Goal: Subscribe to service/newsletter

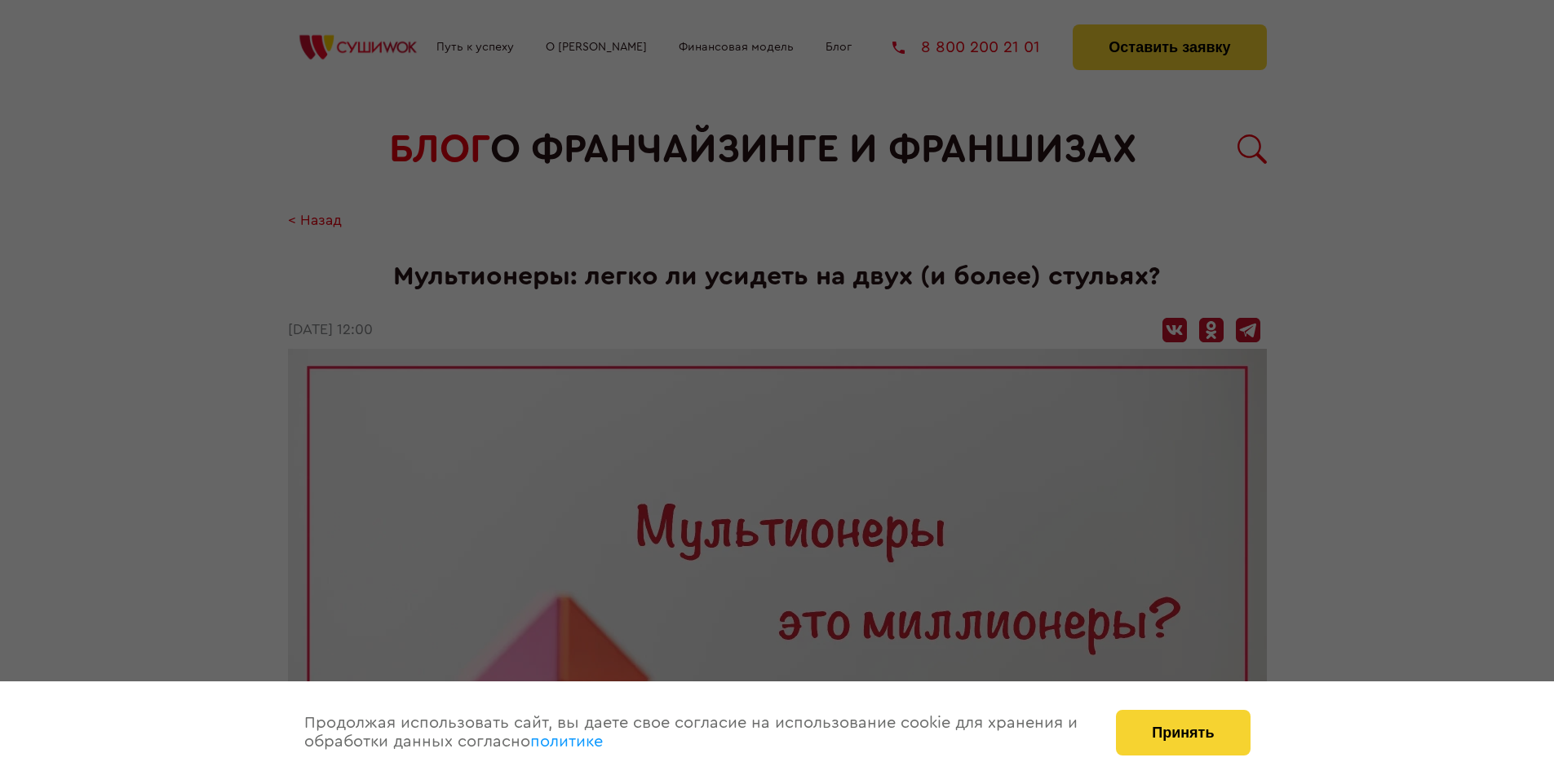
scroll to position [1891, 0]
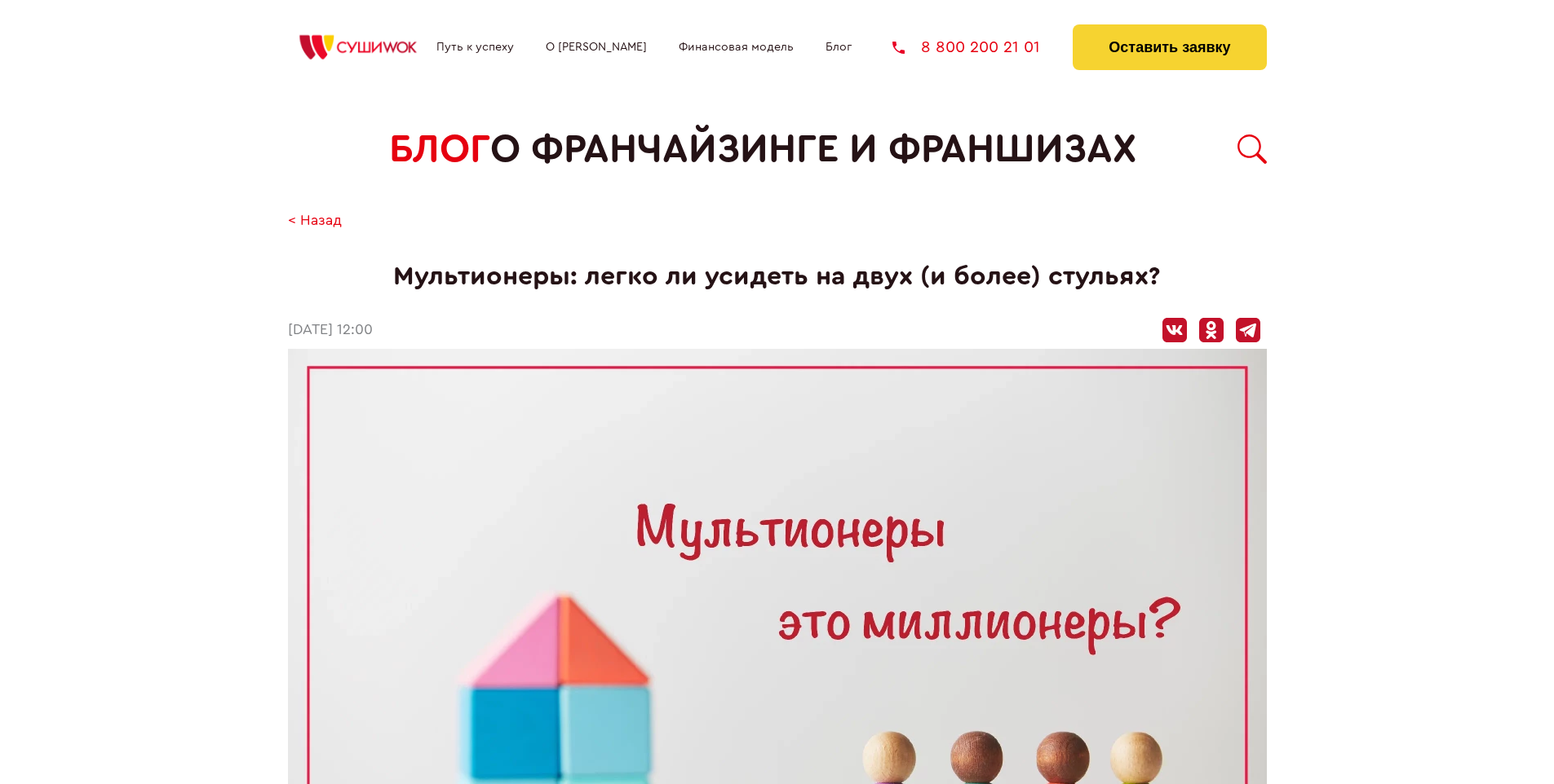
scroll to position [1891, 0]
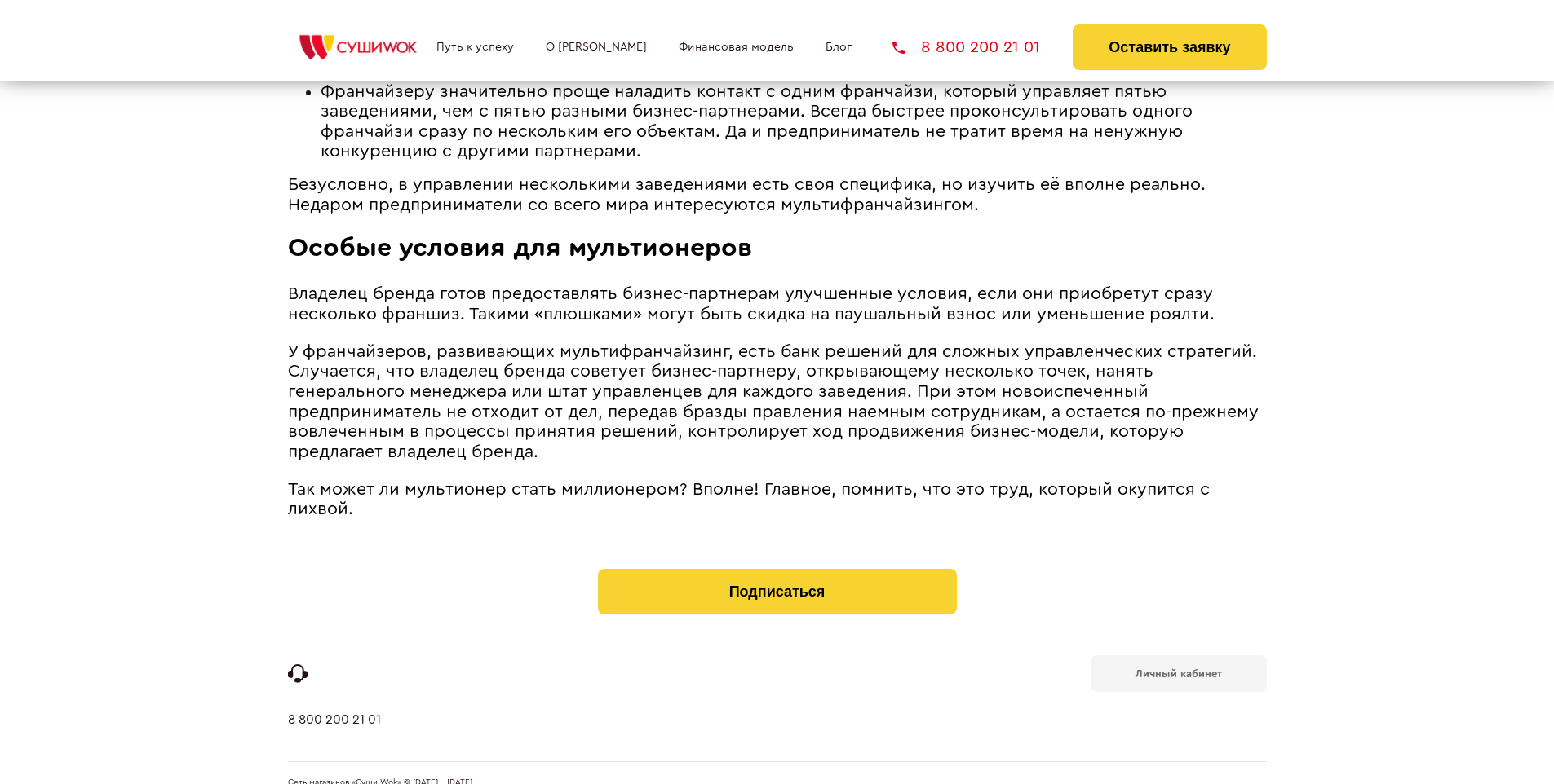
click at [1178, 668] on b "Личный кабинет" at bounding box center [1179, 674] width 86 height 10
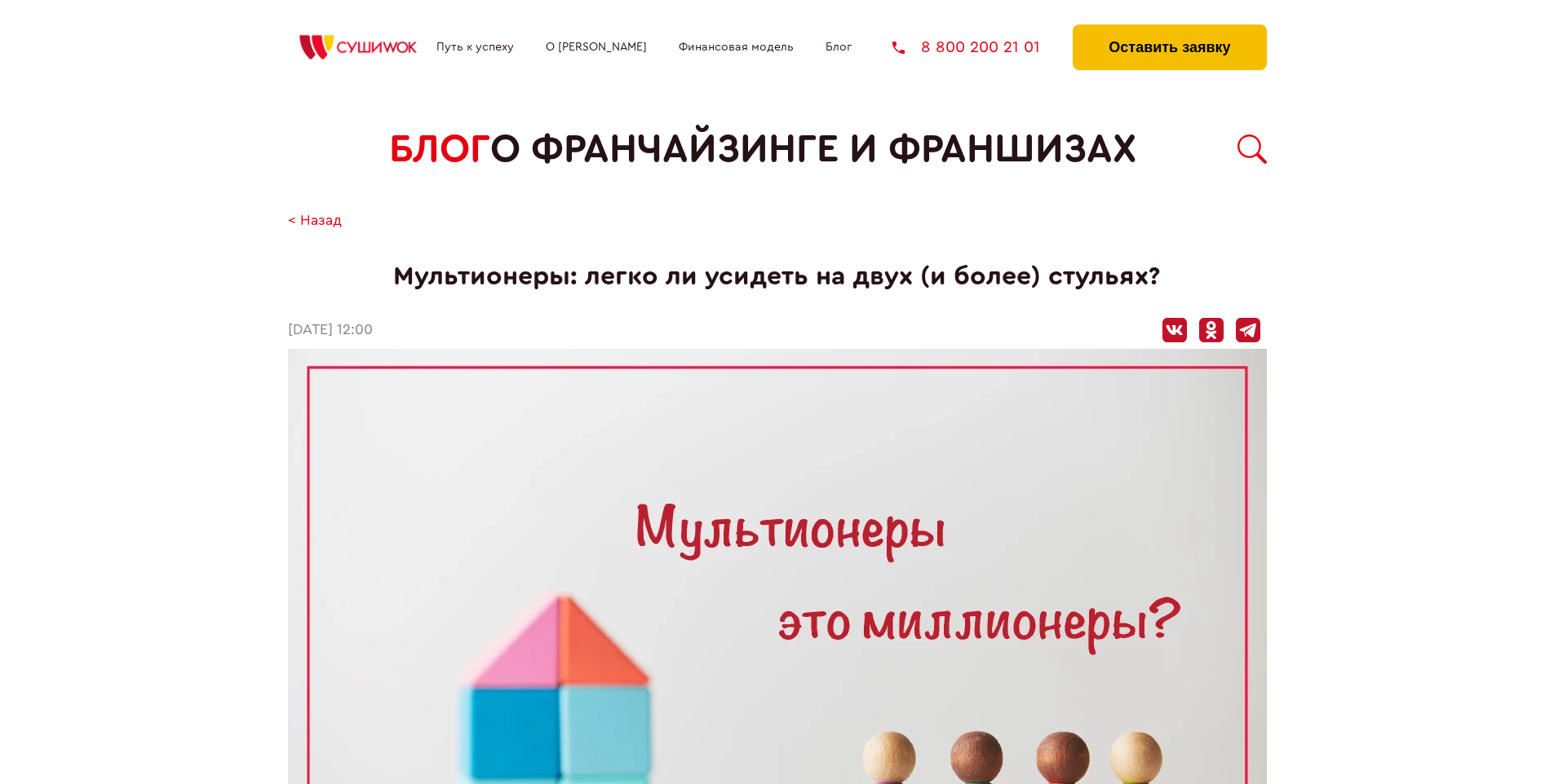
click at [1168, 28] on button "Оставить заявку" at bounding box center [1169, 47] width 193 height 46
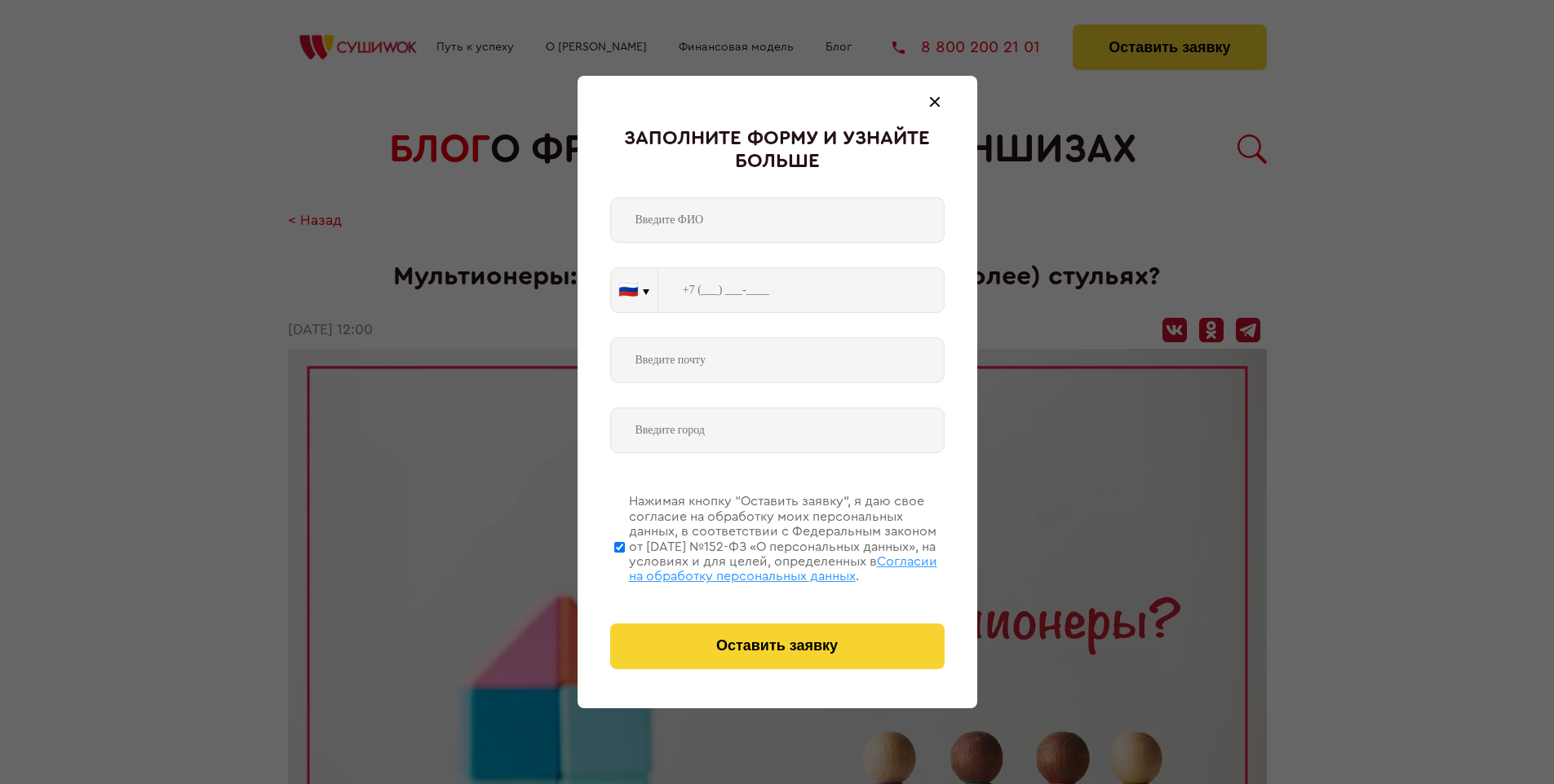
click at [756, 567] on span "Согласии на обработку персональных данных" at bounding box center [783, 569] width 308 height 28
click at [625, 567] on input "Нажимая кнопку “Оставить заявку”, я даю свое согласие на обработку моих персона…" at bounding box center [620, 547] width 10 height 130
checkbox input "false"
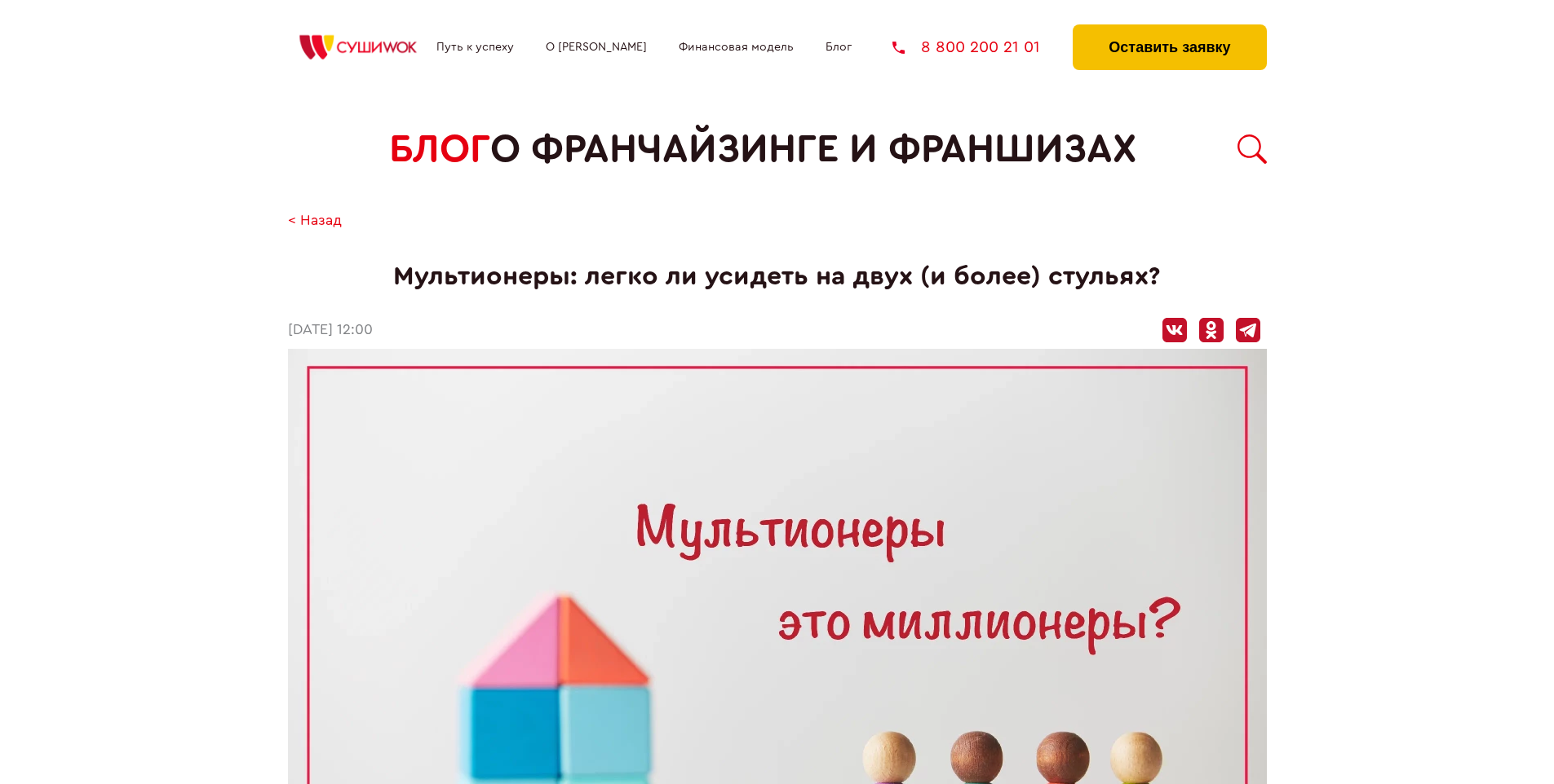
click at [1168, 28] on button "Оставить заявку" at bounding box center [1169, 47] width 193 height 46
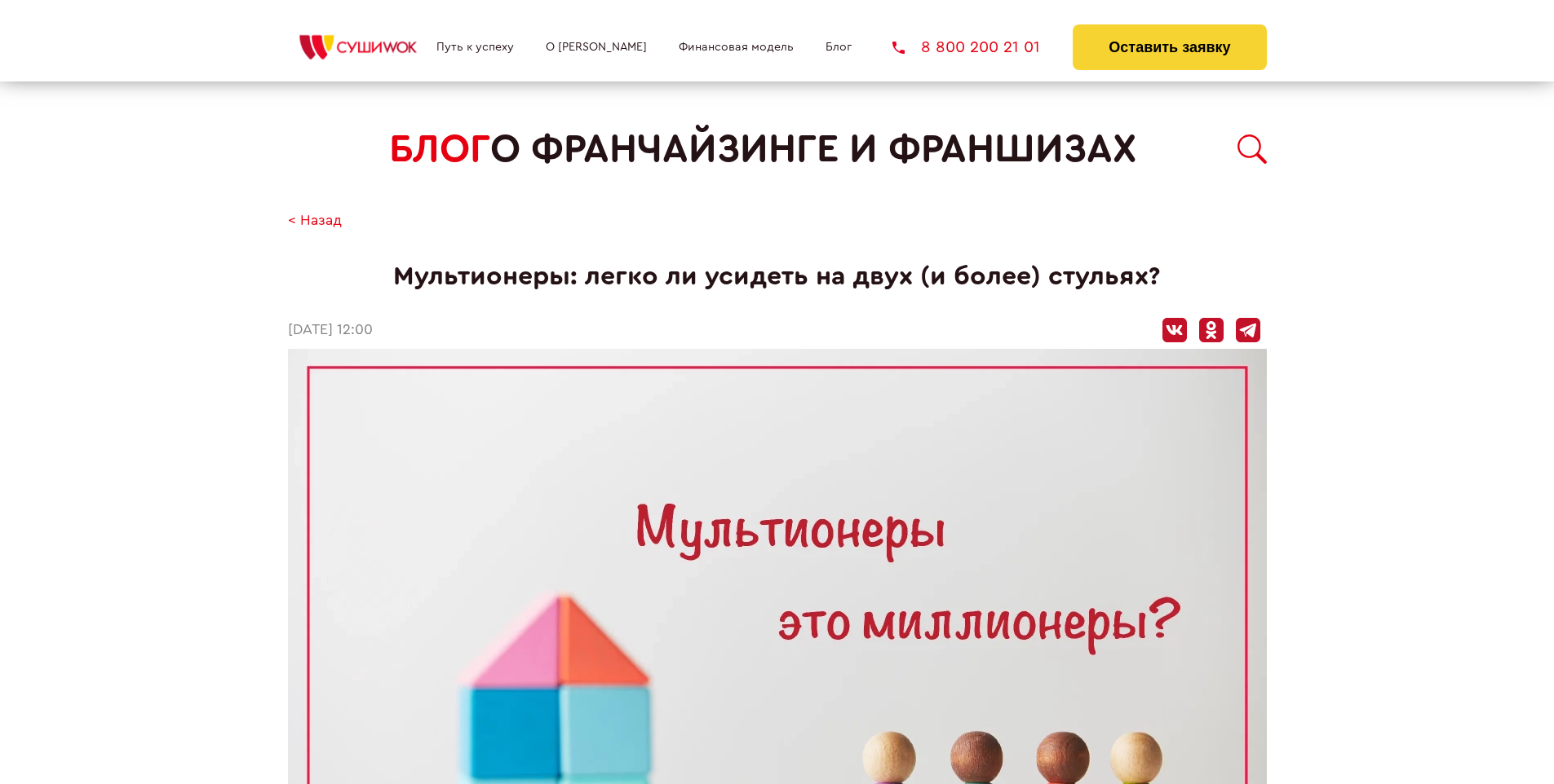
scroll to position [1891, 0]
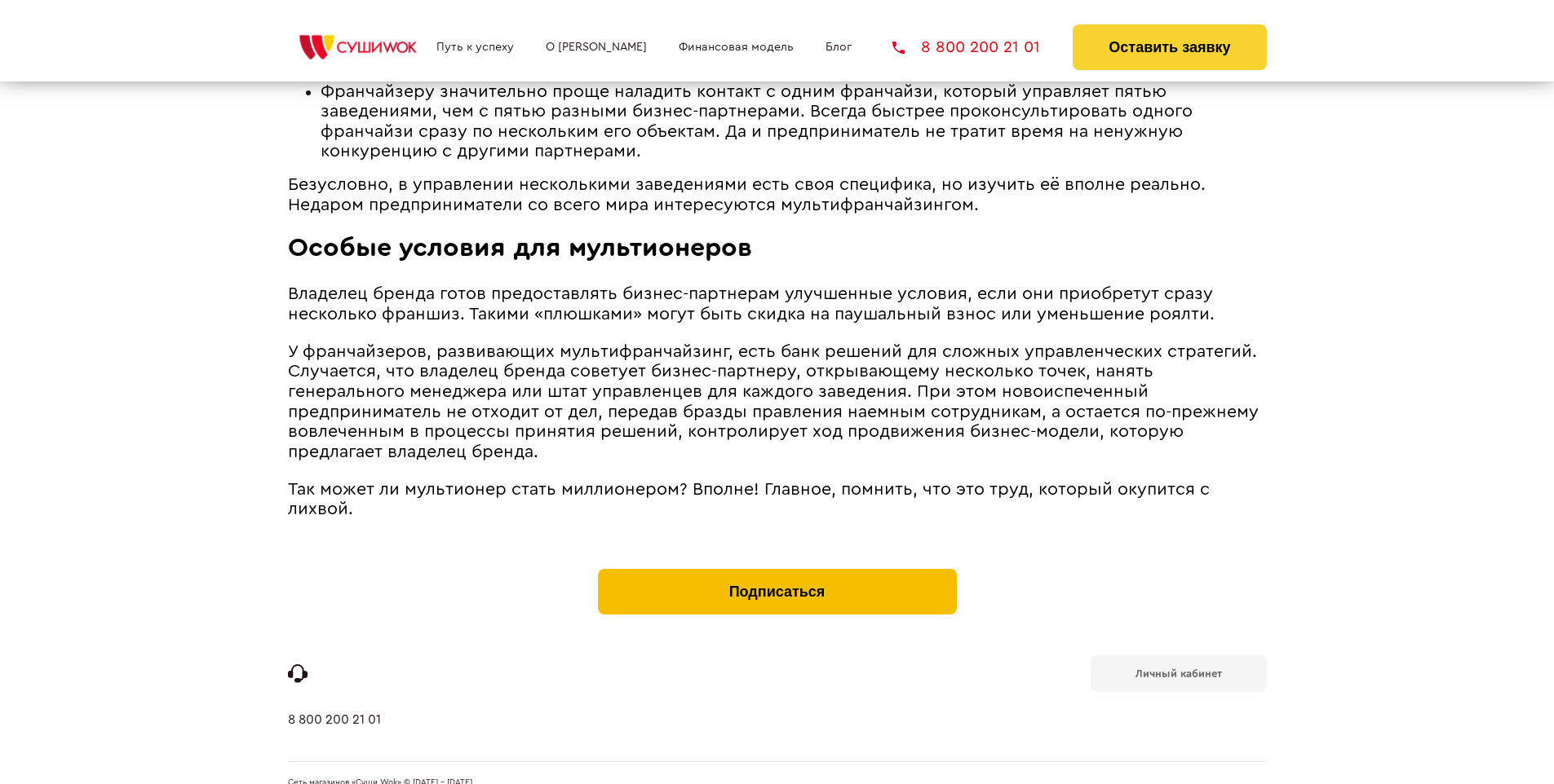
click at [777, 569] on button "Подписаться" at bounding box center [777, 592] width 359 height 46
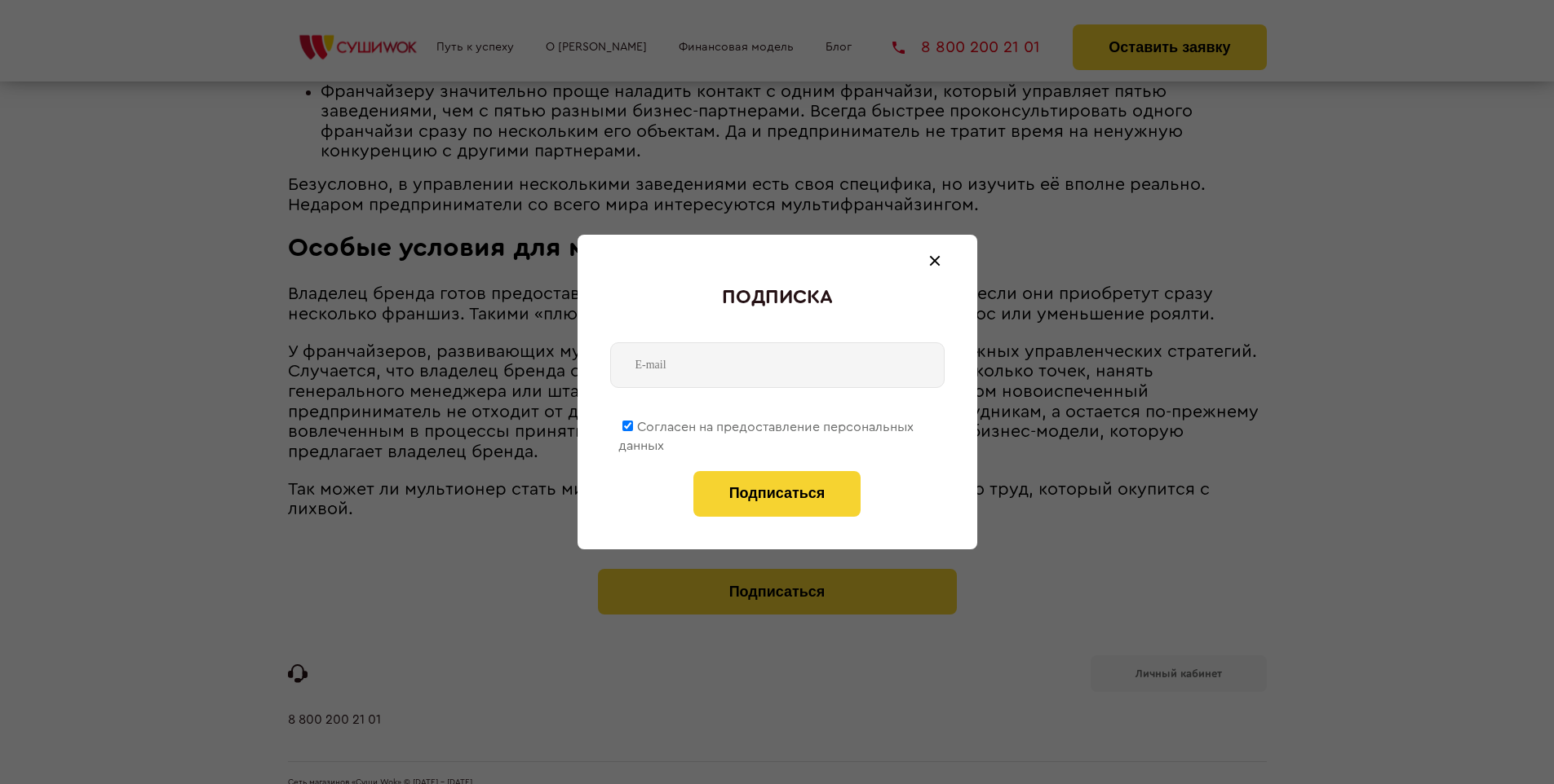
click at [766, 423] on span "Согласен на предоставление персональных данных" at bounding box center [765, 436] width 295 height 32
click at [632, 423] on input "Согласен на предоставление персональных данных" at bounding box center [627, 426] width 10 height 10
checkbox input "false"
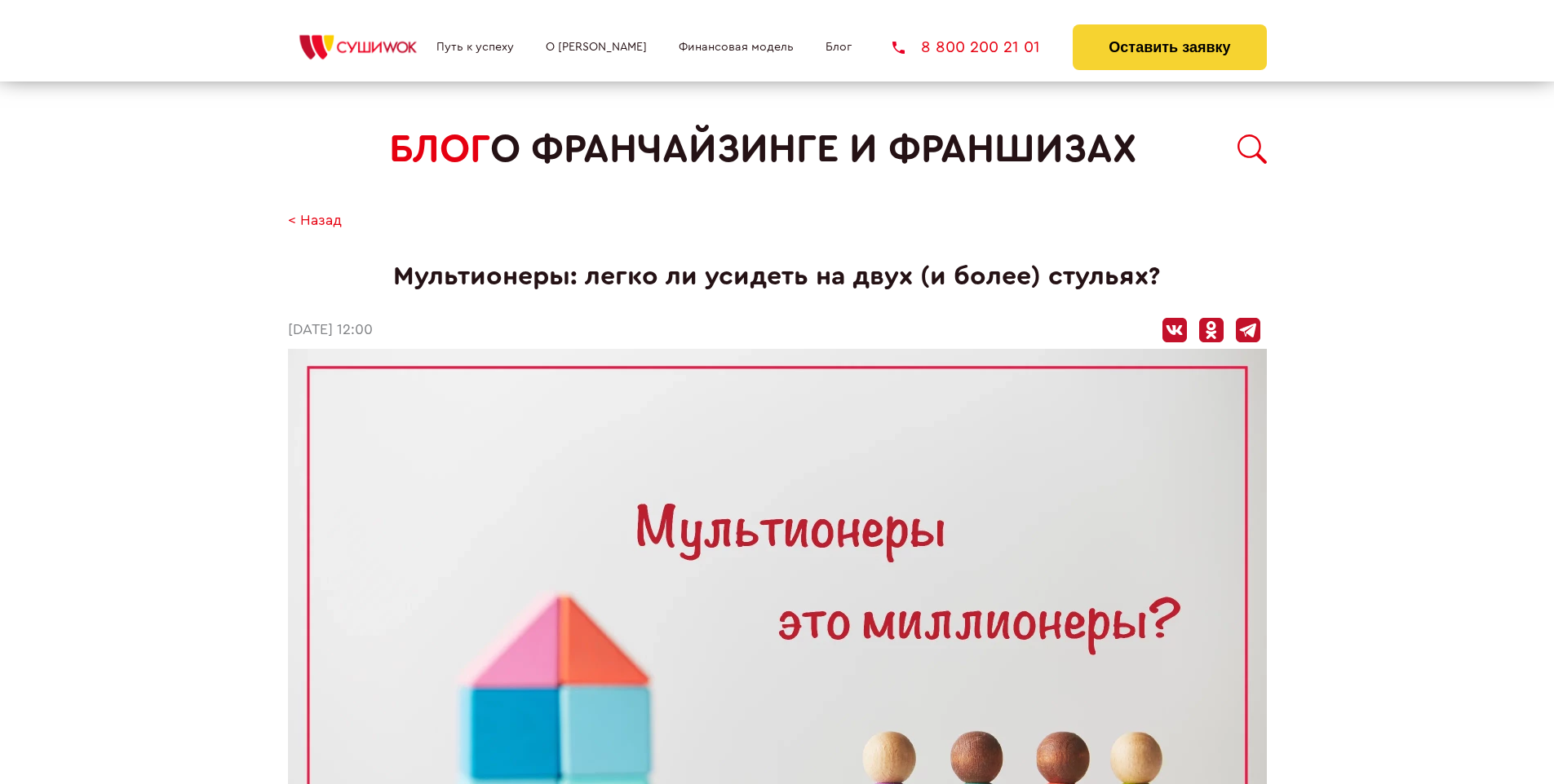
scroll to position [1891, 0]
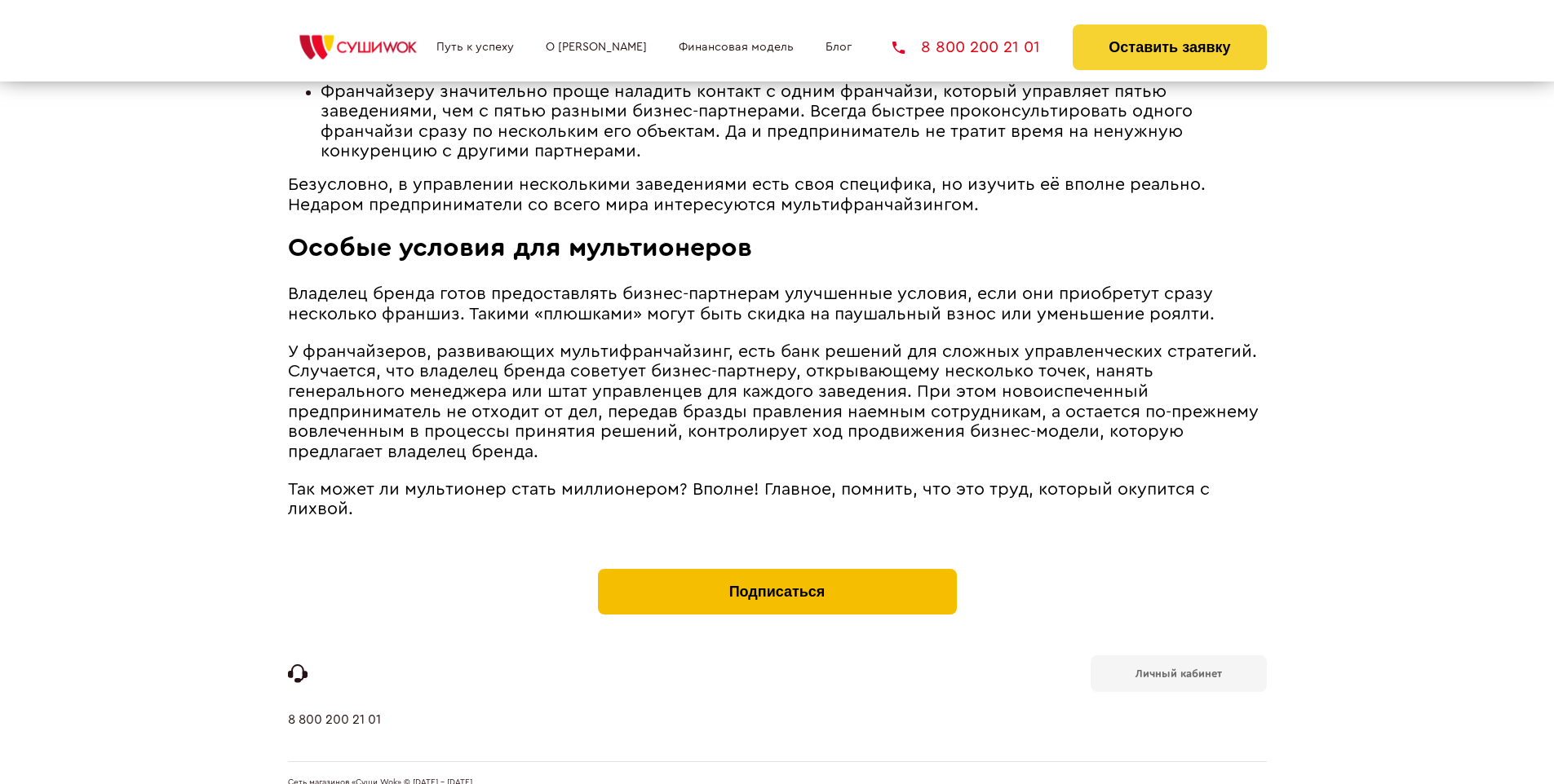
click at [777, 569] on button "Подписаться" at bounding box center [777, 592] width 359 height 46
